Goal: Find specific page/section: Find specific page/section

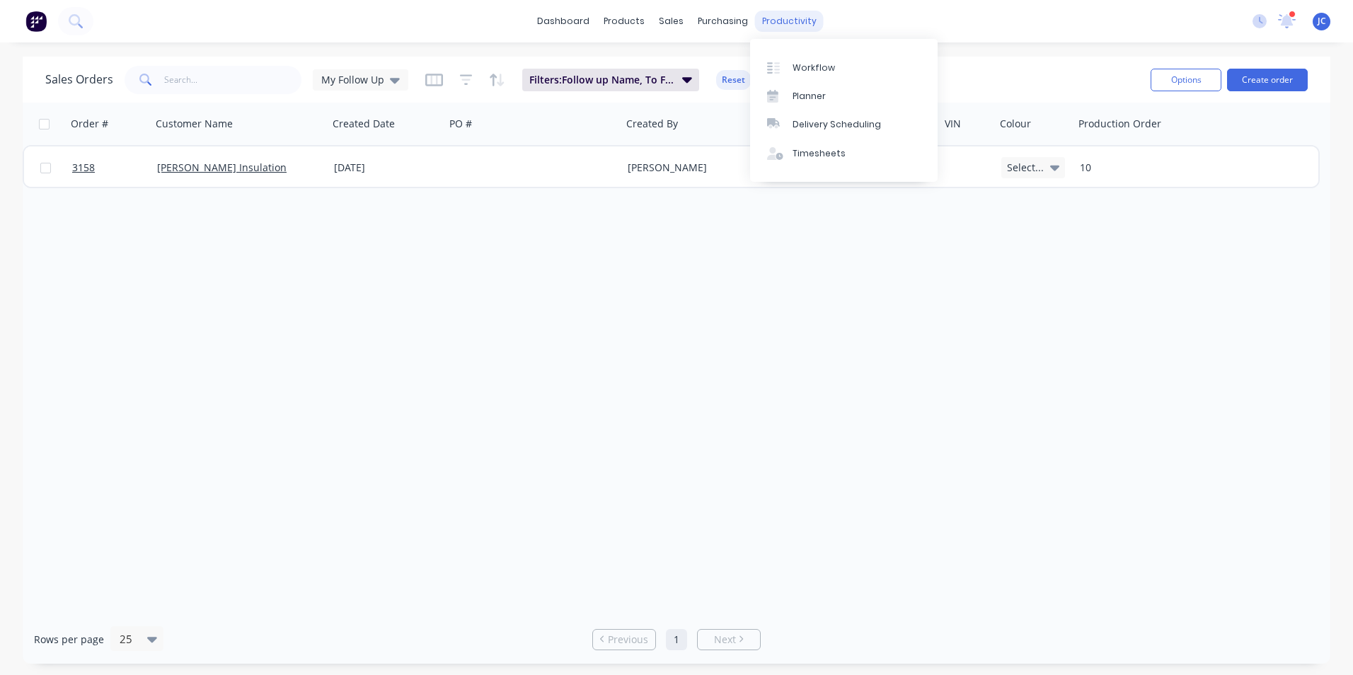
click at [776, 23] on div "productivity" at bounding box center [789, 21] width 69 height 21
click at [798, 73] on div "Workflow" at bounding box center [813, 68] width 42 height 13
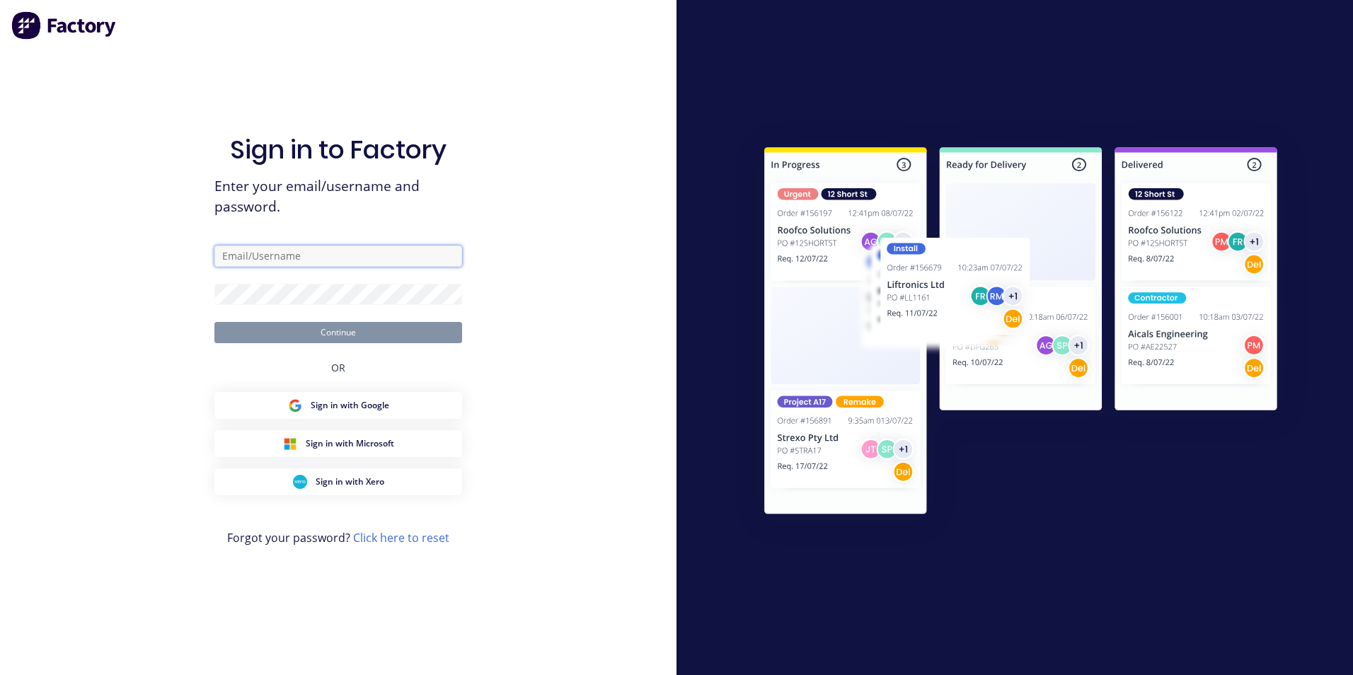
type input "[PERSON_NAME][EMAIL_ADDRESS][DOMAIN_NAME]"
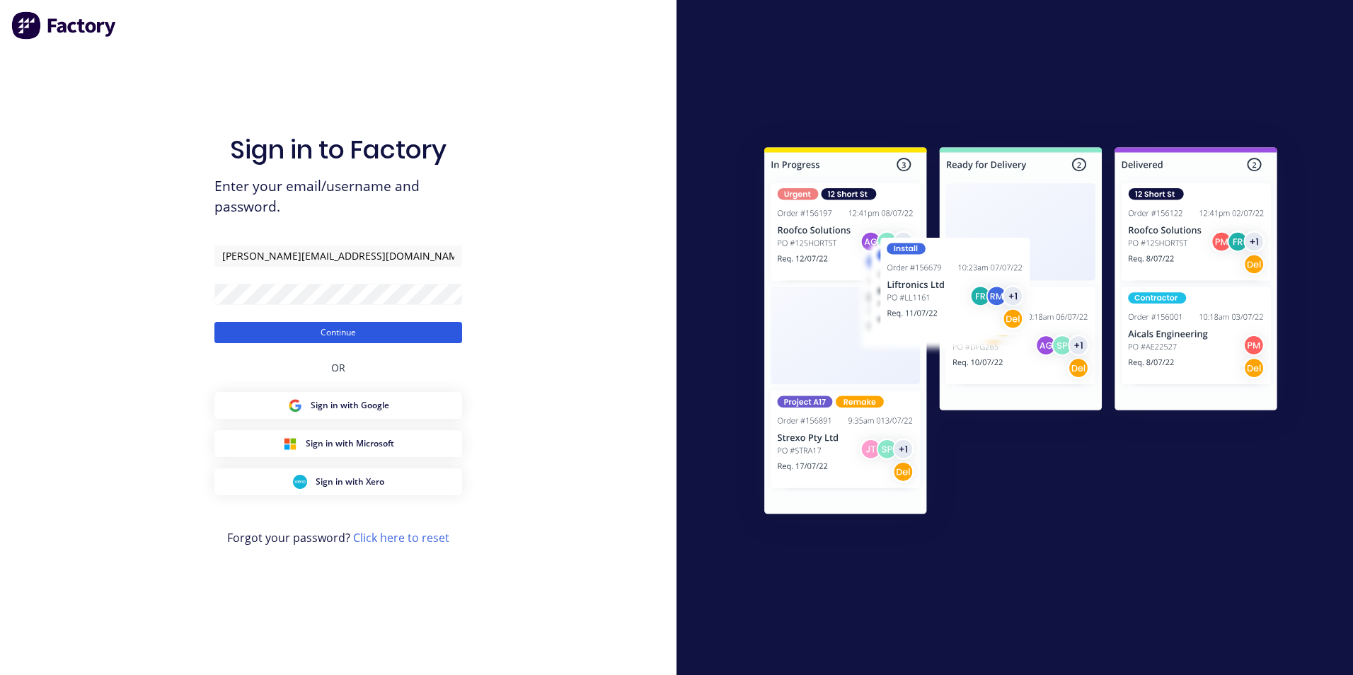
click at [359, 335] on button "Continue" at bounding box center [338, 332] width 248 height 21
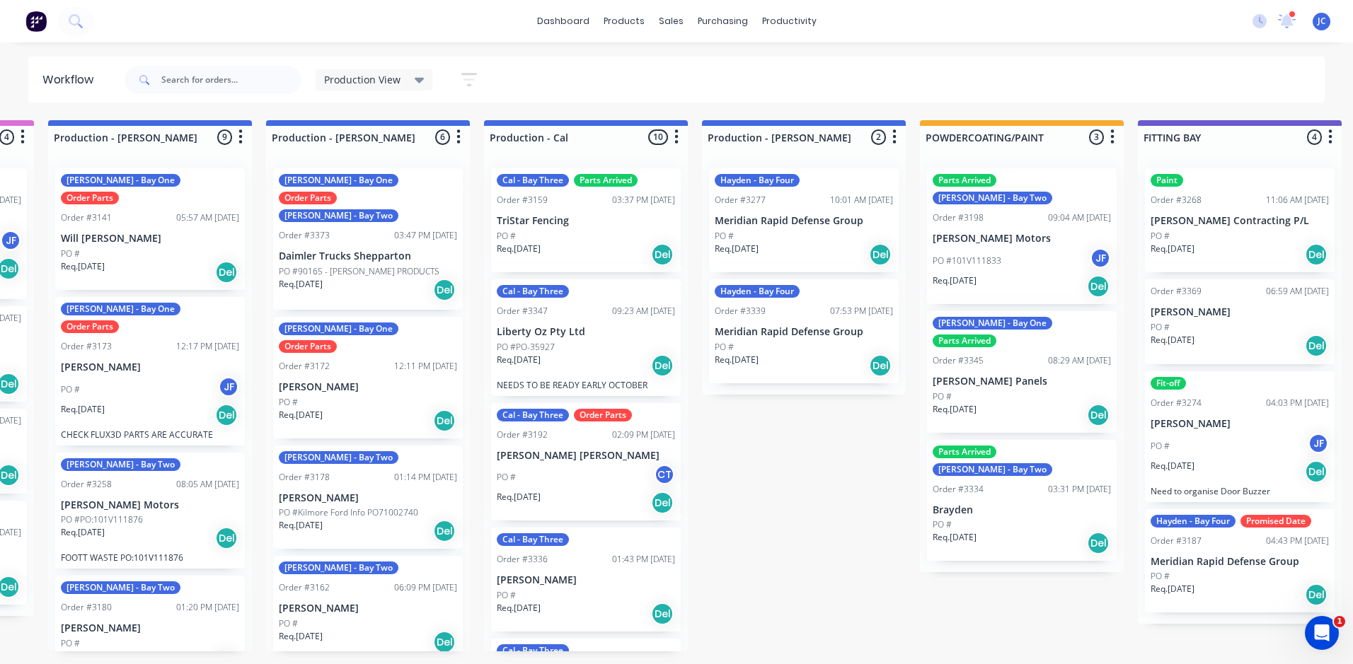
scroll to position [0, 207]
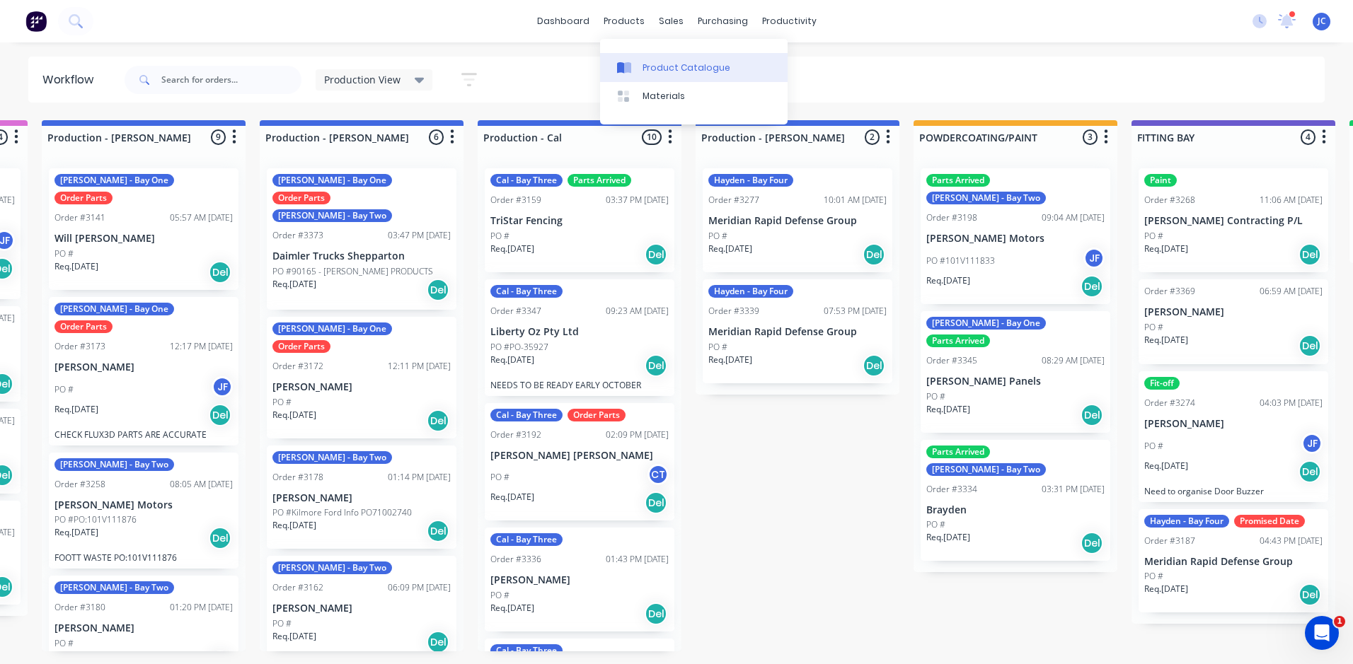
click at [664, 71] on div "Product Catalogue" at bounding box center [686, 68] width 88 height 13
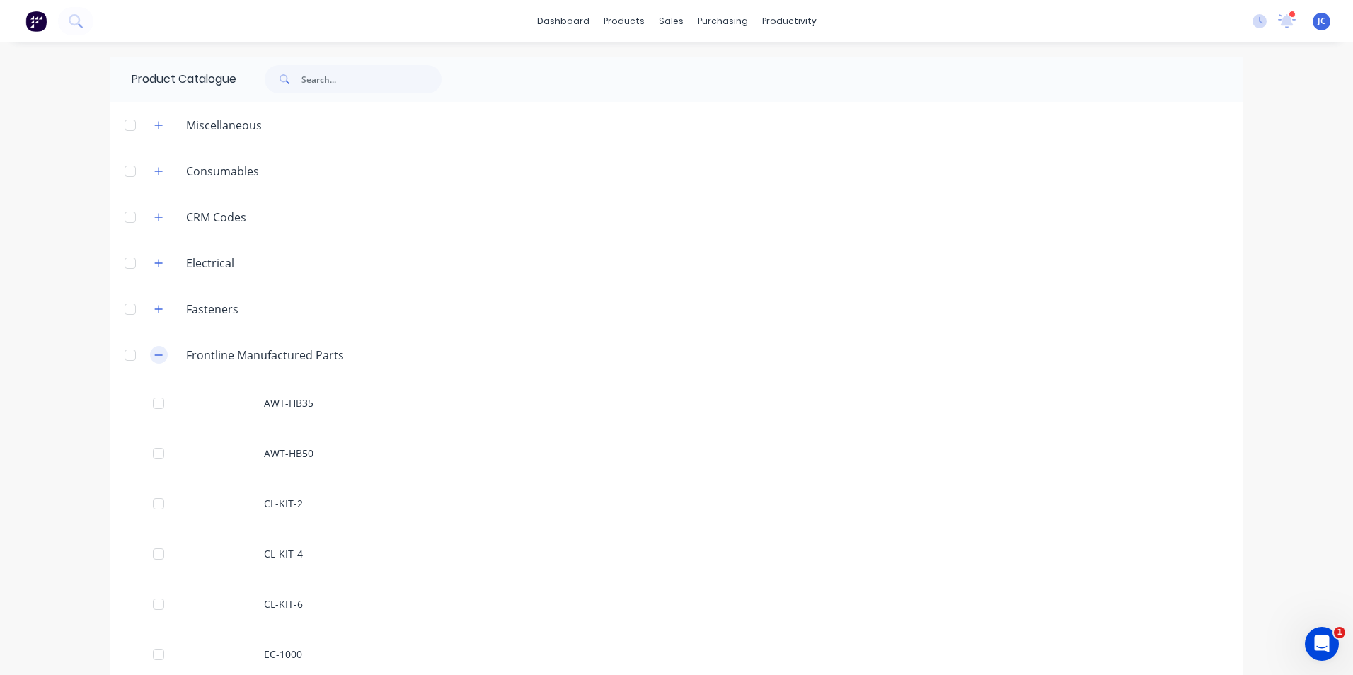
click at [155, 354] on icon "button" at bounding box center [159, 354] width 8 height 1
click at [156, 259] on icon "button" at bounding box center [158, 263] width 8 height 10
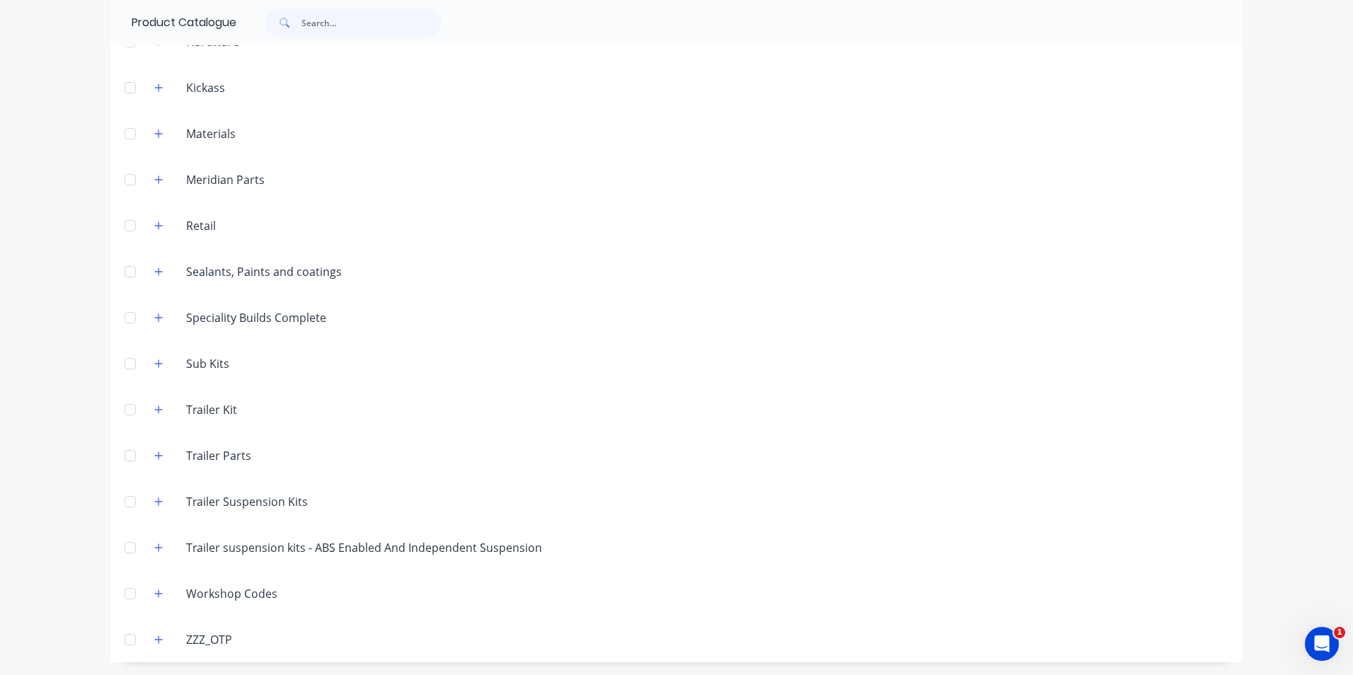
scroll to position [2910, 0]
click at [153, 461] on button "button" at bounding box center [159, 454] width 18 height 18
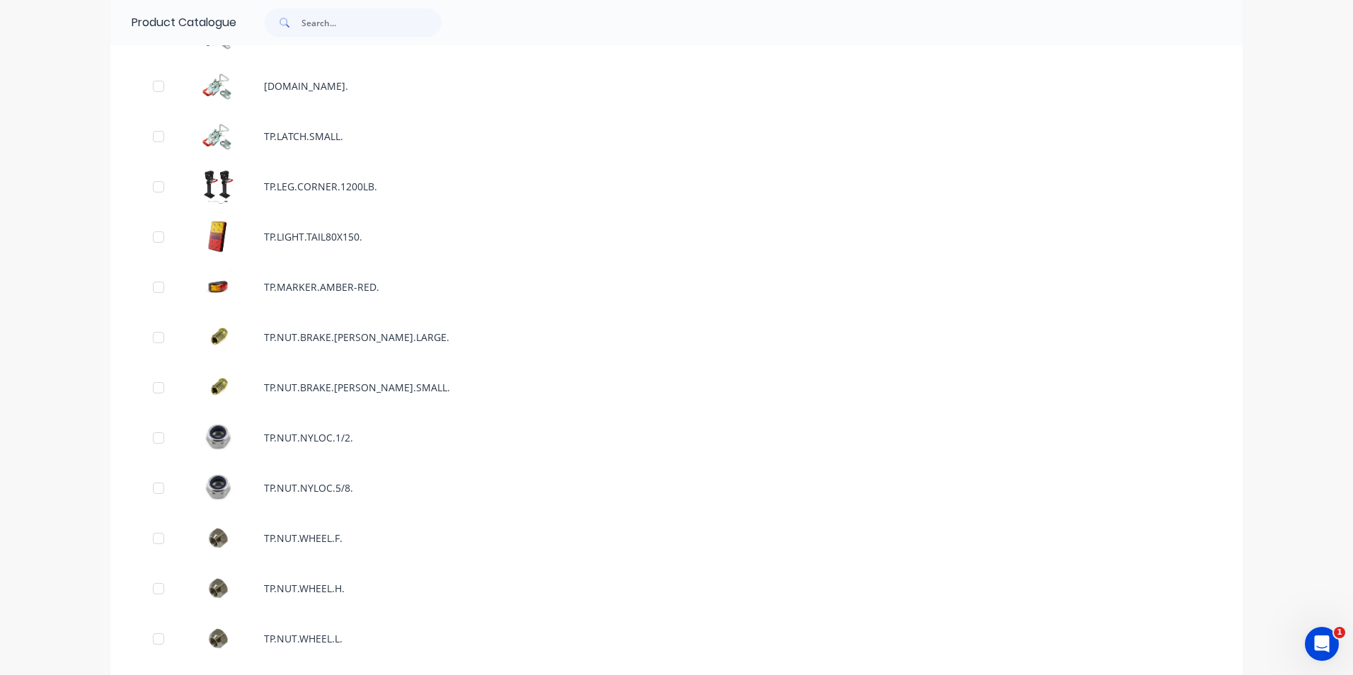
scroll to position [9560, 0]
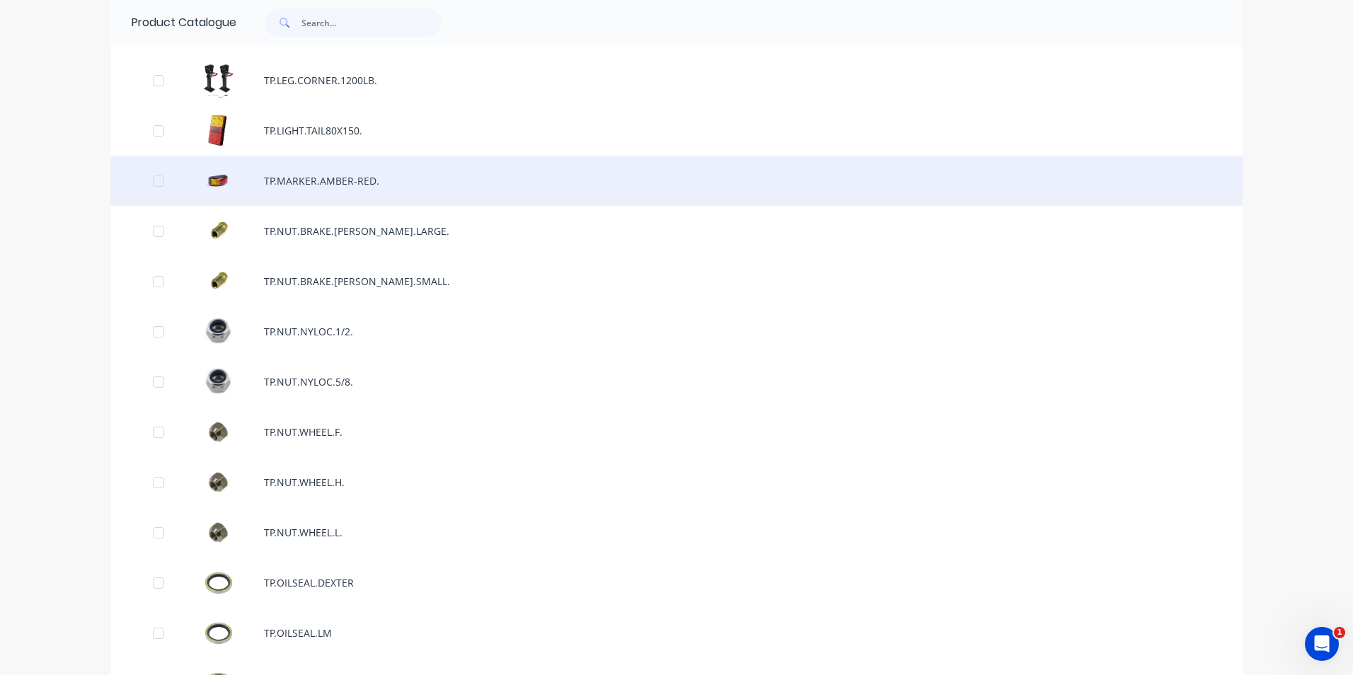
click at [317, 185] on div "TP.MARKER.AMBER-RED." at bounding box center [676, 181] width 1132 height 50
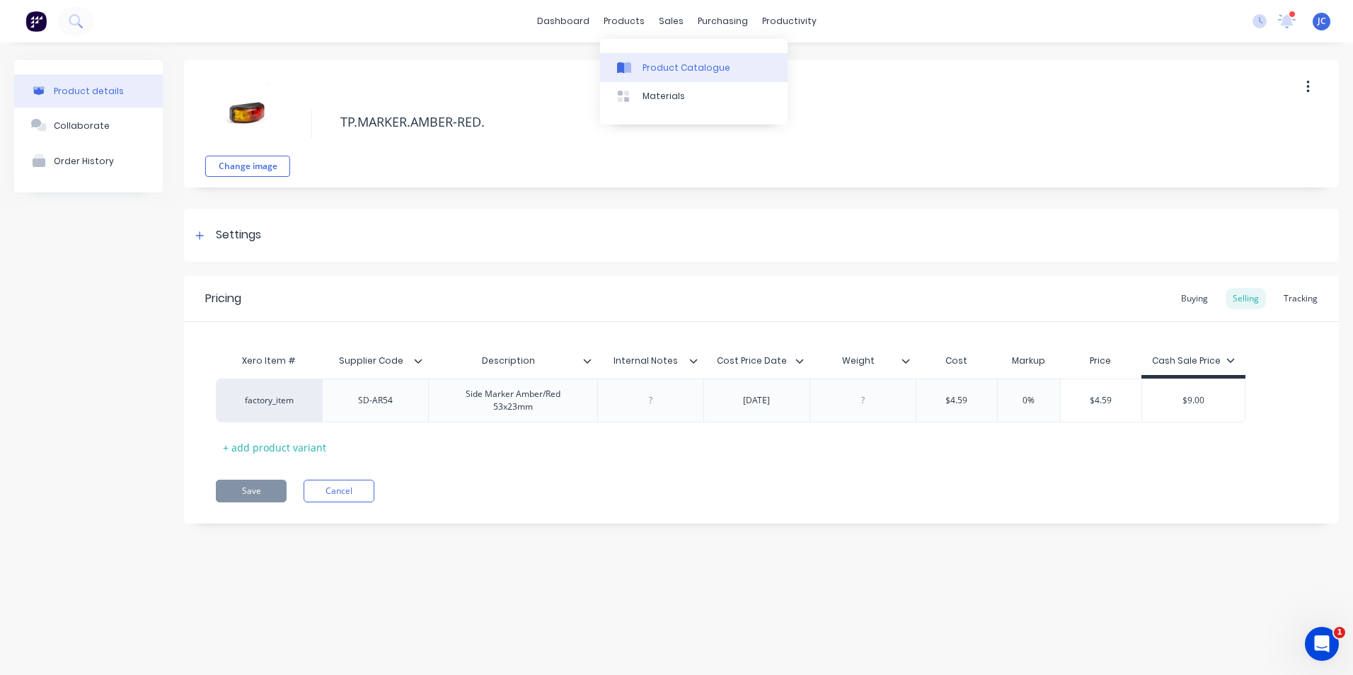
click at [652, 64] on div "Product Catalogue" at bounding box center [686, 68] width 88 height 13
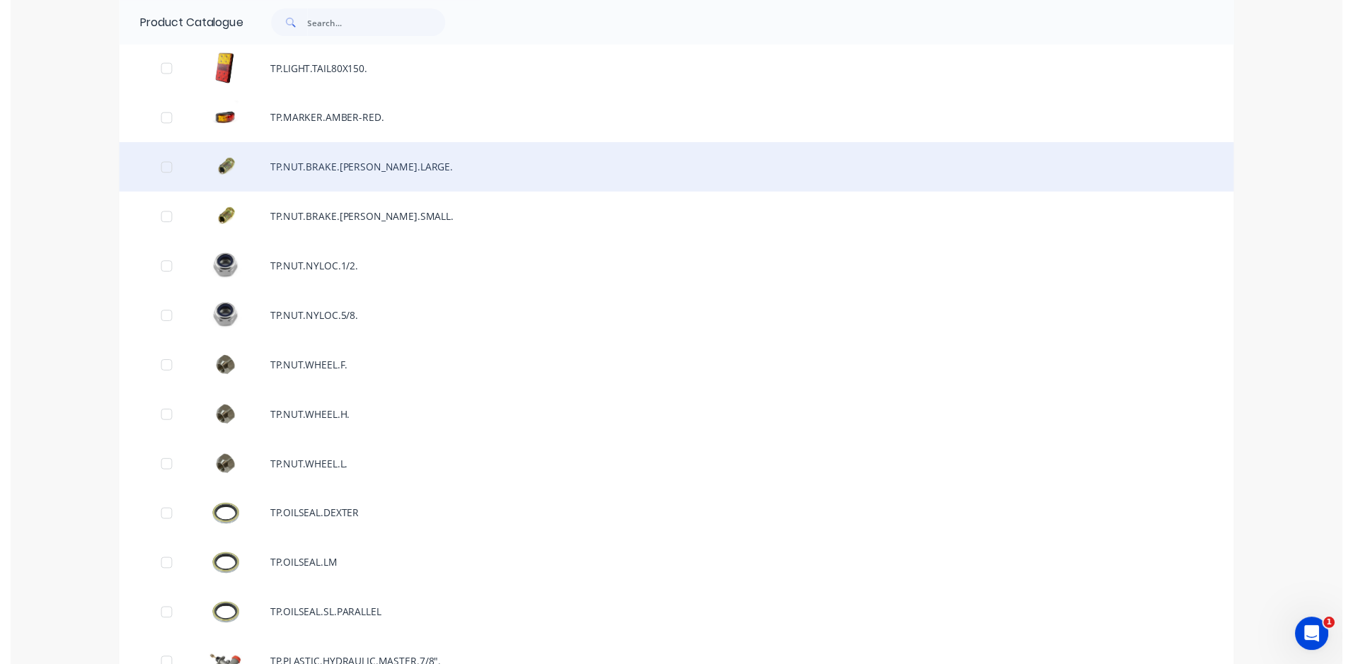
scroll to position [9551, 0]
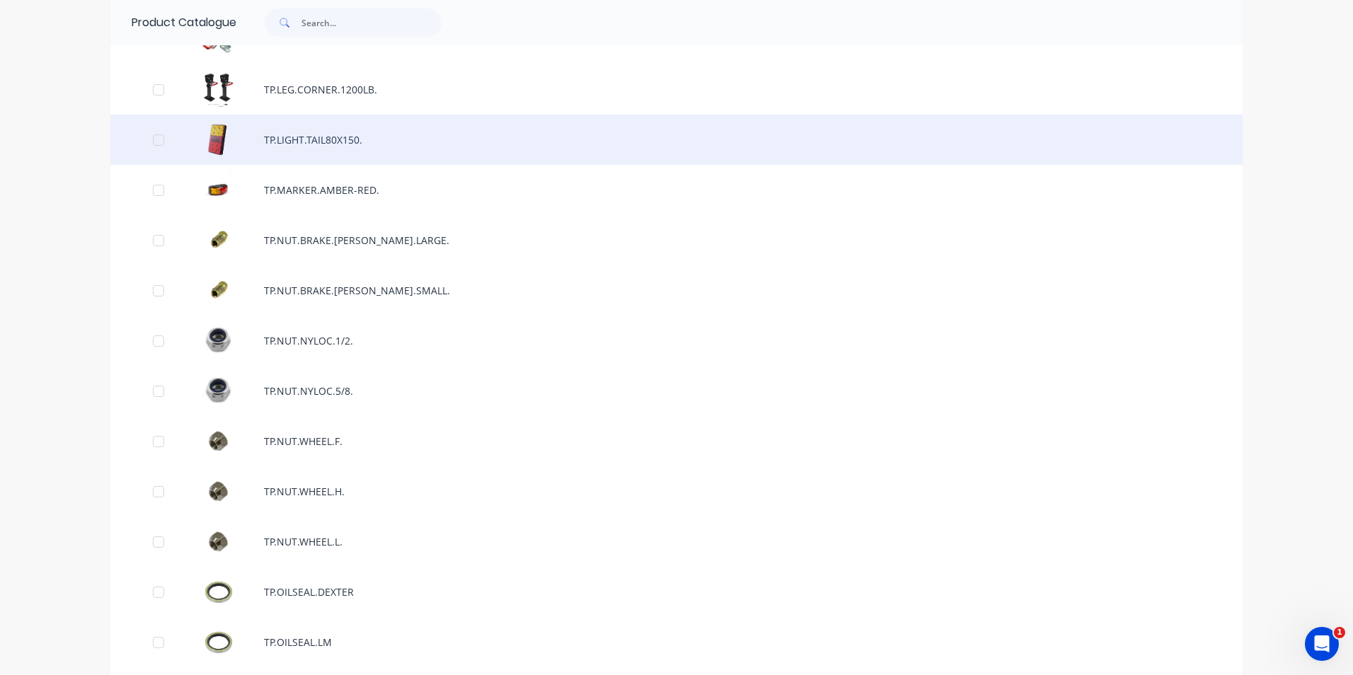
click at [339, 149] on div "TP.LIGHT.TAIL80X150." at bounding box center [676, 140] width 1132 height 50
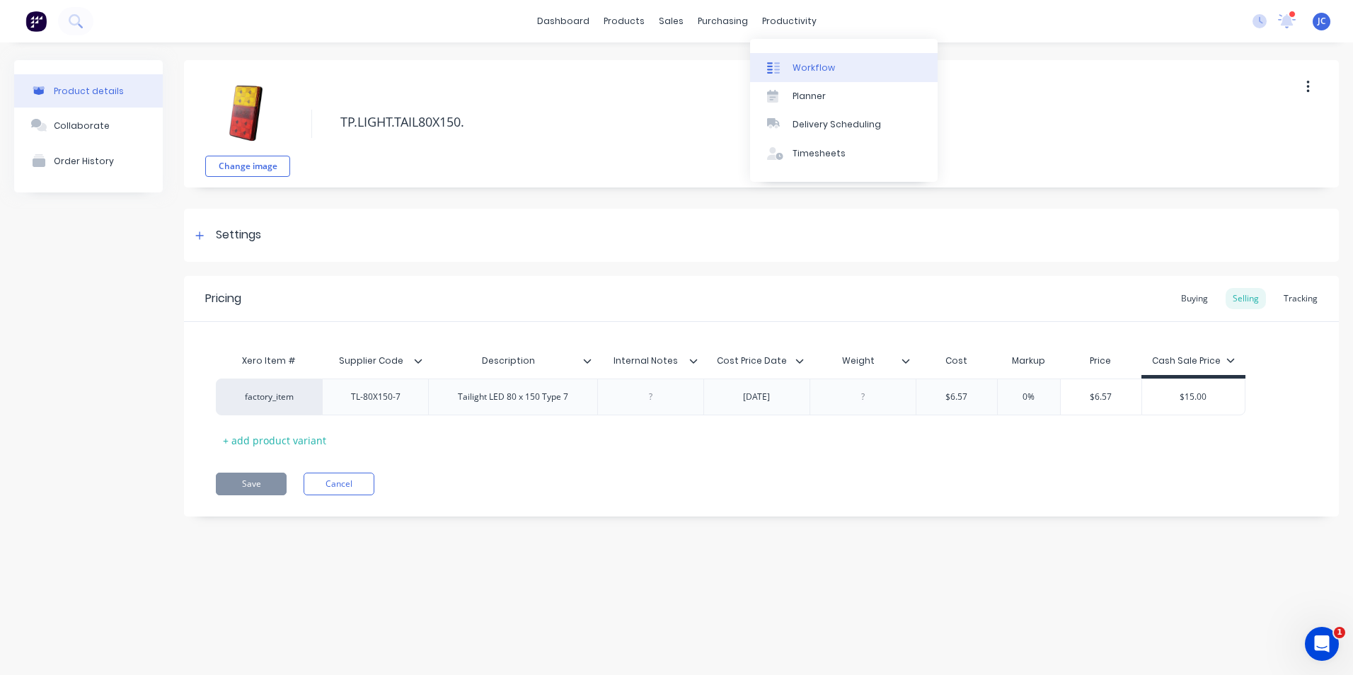
click at [805, 69] on div "Workflow" at bounding box center [813, 68] width 42 height 13
